Goal: Find specific page/section: Find specific page/section

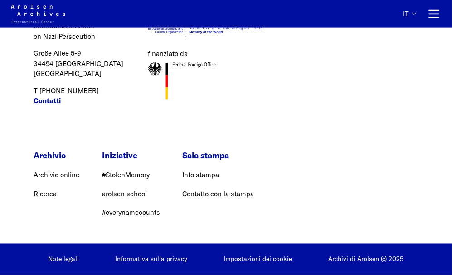
scroll to position [2275, 0]
click at [43, 176] on link "Archivio online" at bounding box center [57, 175] width 46 height 9
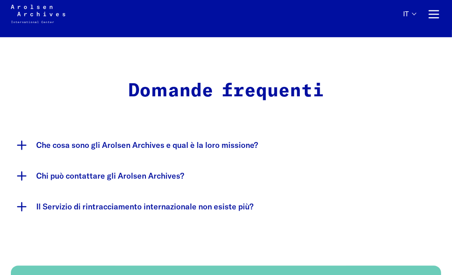
scroll to position [1857, 0]
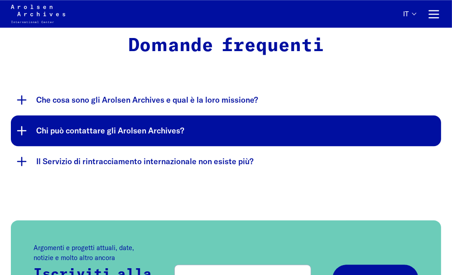
click at [212, 138] on button "Chi può contattare gli Arolsen Archives?" at bounding box center [226, 131] width 430 height 31
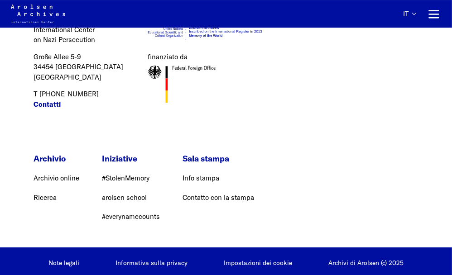
scroll to position [2356, 0]
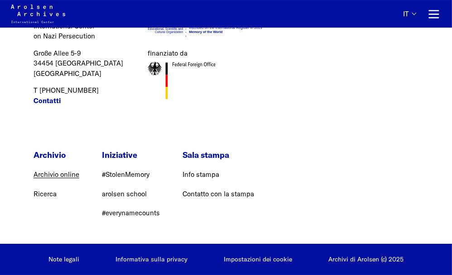
click at [41, 177] on link "Archivio online" at bounding box center [57, 174] width 46 height 9
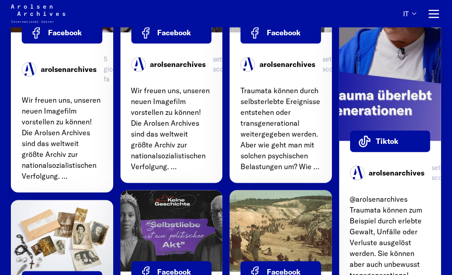
scroll to position [1223, 0]
